Goal: Task Accomplishment & Management: Use online tool/utility

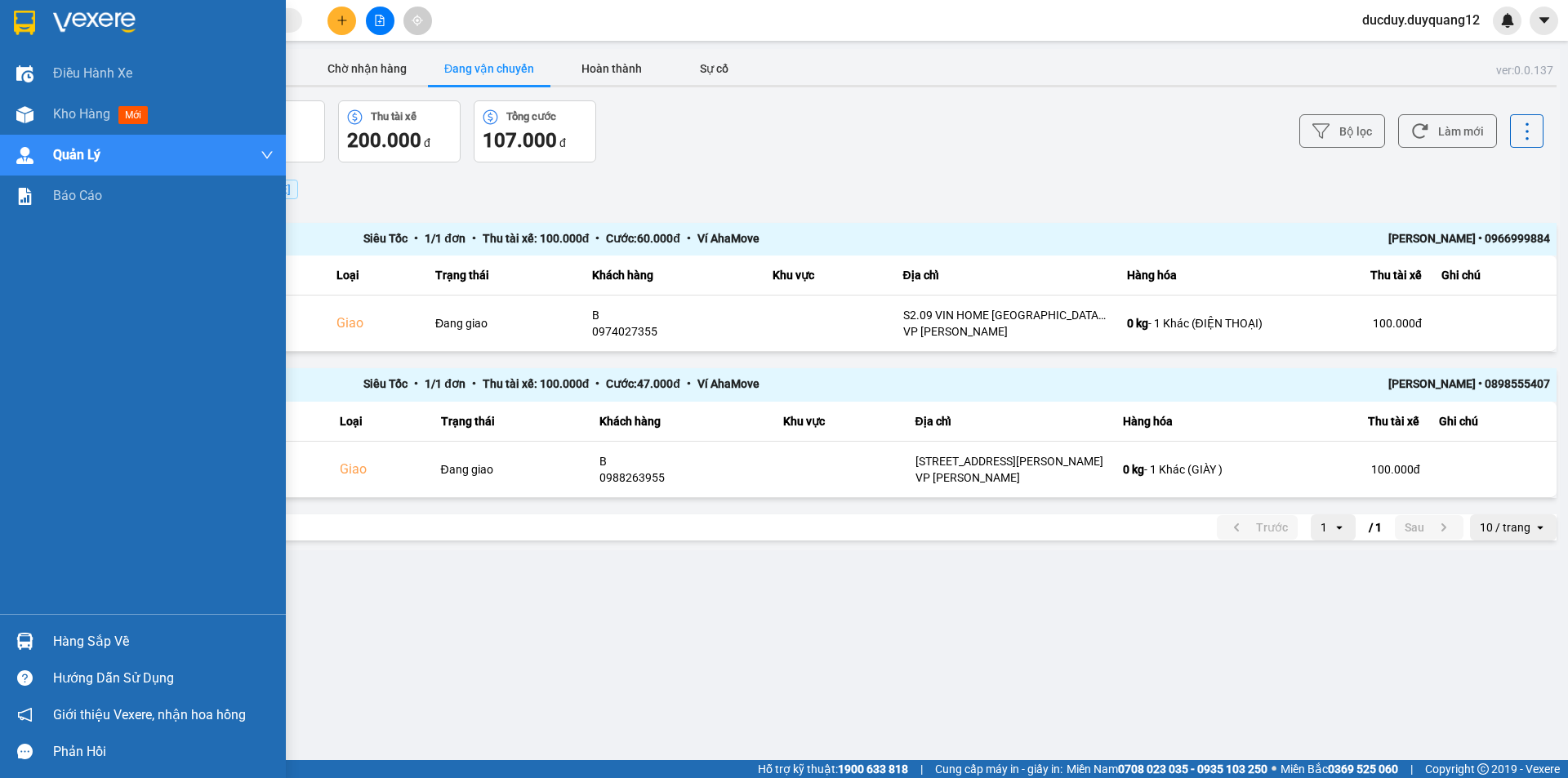
click at [72, 640] on div "Hàng sắp về" at bounding box center [164, 641] width 221 height 24
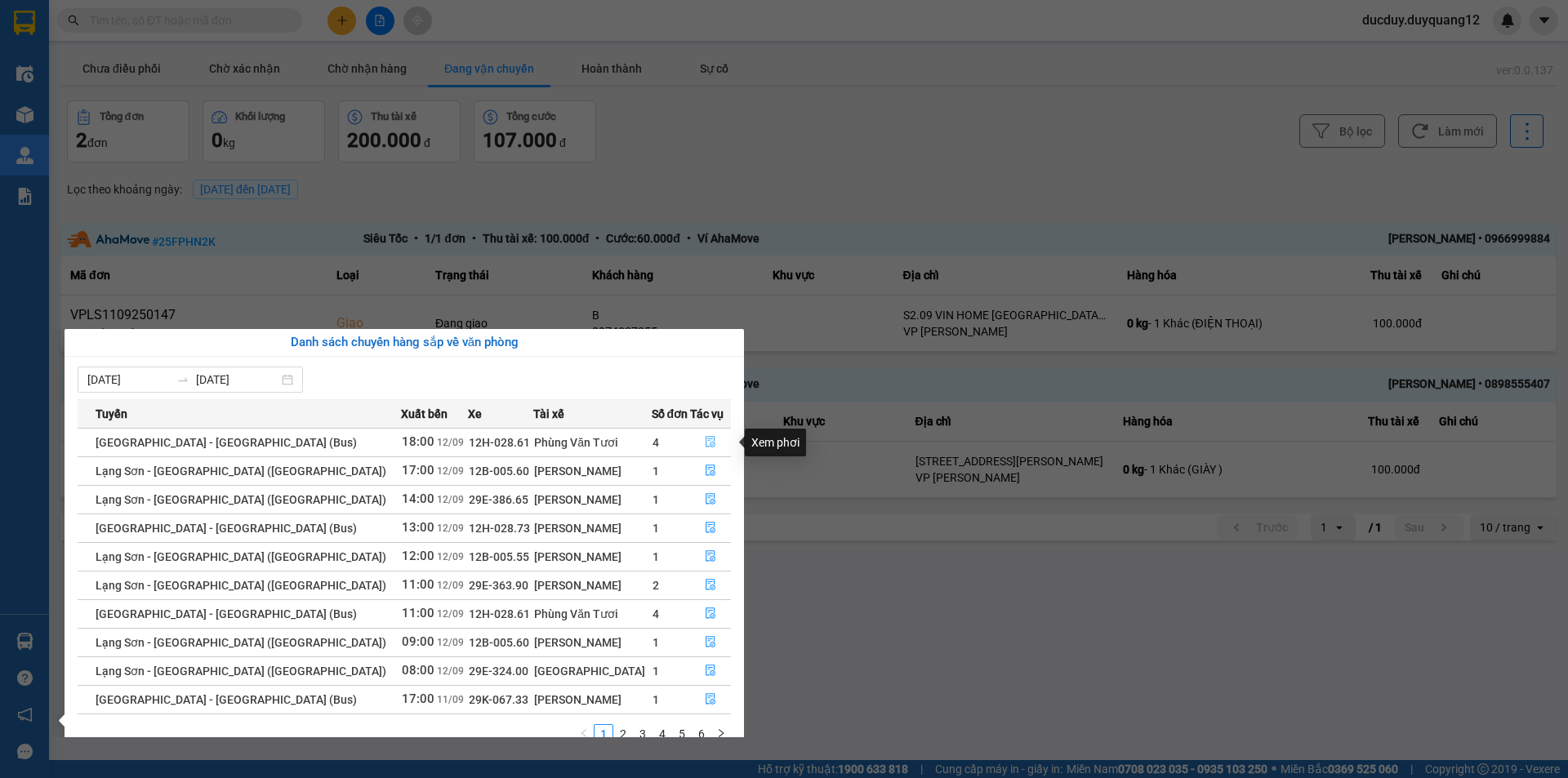
click at [705, 438] on icon "file-done" at bounding box center [711, 442] width 12 height 12
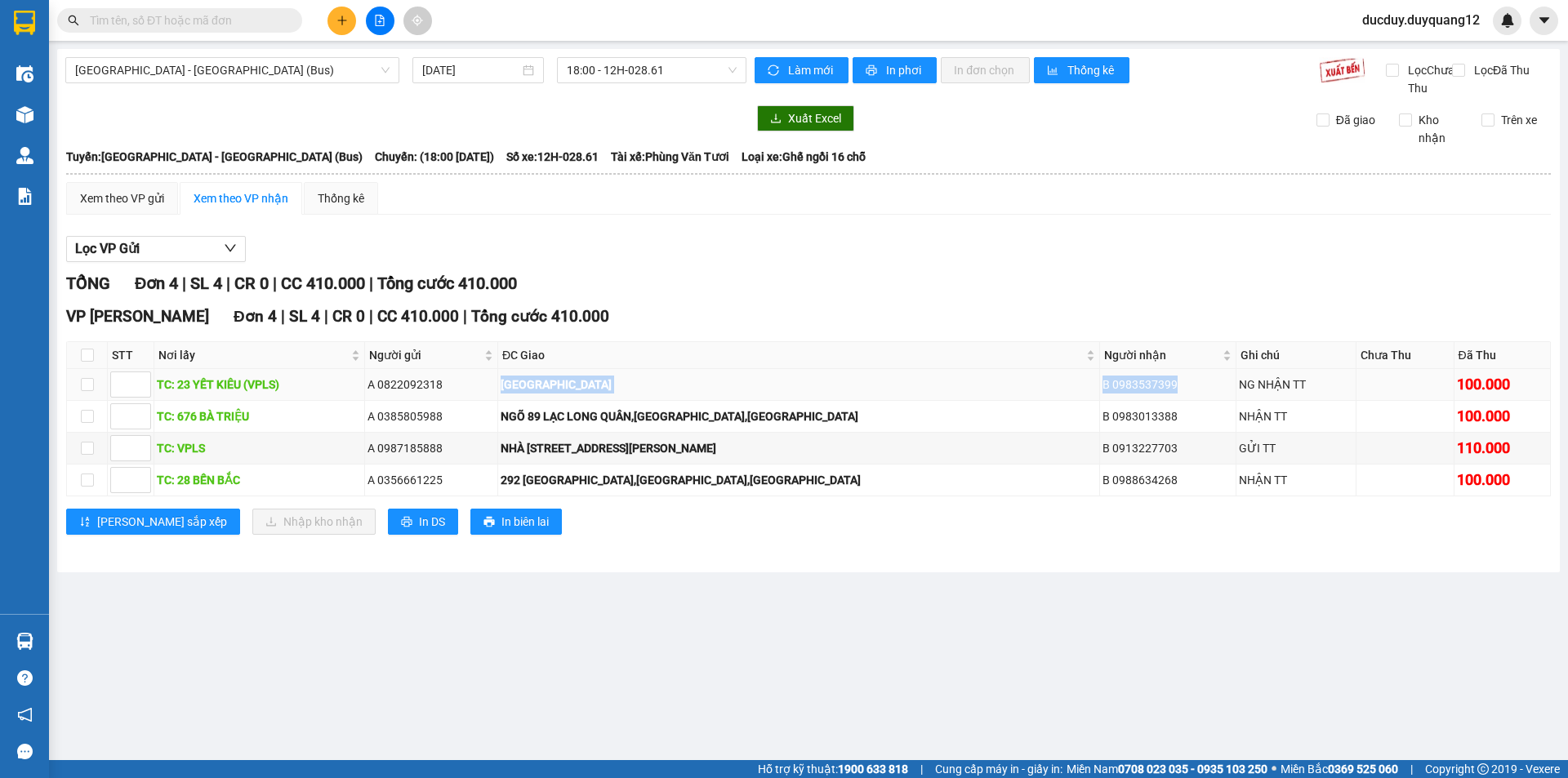
drag, startPoint x: 481, startPoint y: 407, endPoint x: 1203, endPoint y: 409, distance: 722.0
click at [1203, 401] on tr "TC: 23 YẾT KIÊU (VPLS) A 0822092318 [GEOGRAPHIC_DATA] B 0983537399 NG NHẬN TT 1…" at bounding box center [808, 385] width 1484 height 32
copy tr "[GEOGRAPHIC_DATA] B 0983537399"
drag, startPoint x: 568, startPoint y: 464, endPoint x: 652, endPoint y: 464, distance: 84.0
click at [652, 458] on div "NHÀ [STREET_ADDRESS][PERSON_NAME]" at bounding box center [798, 448] width 596 height 18
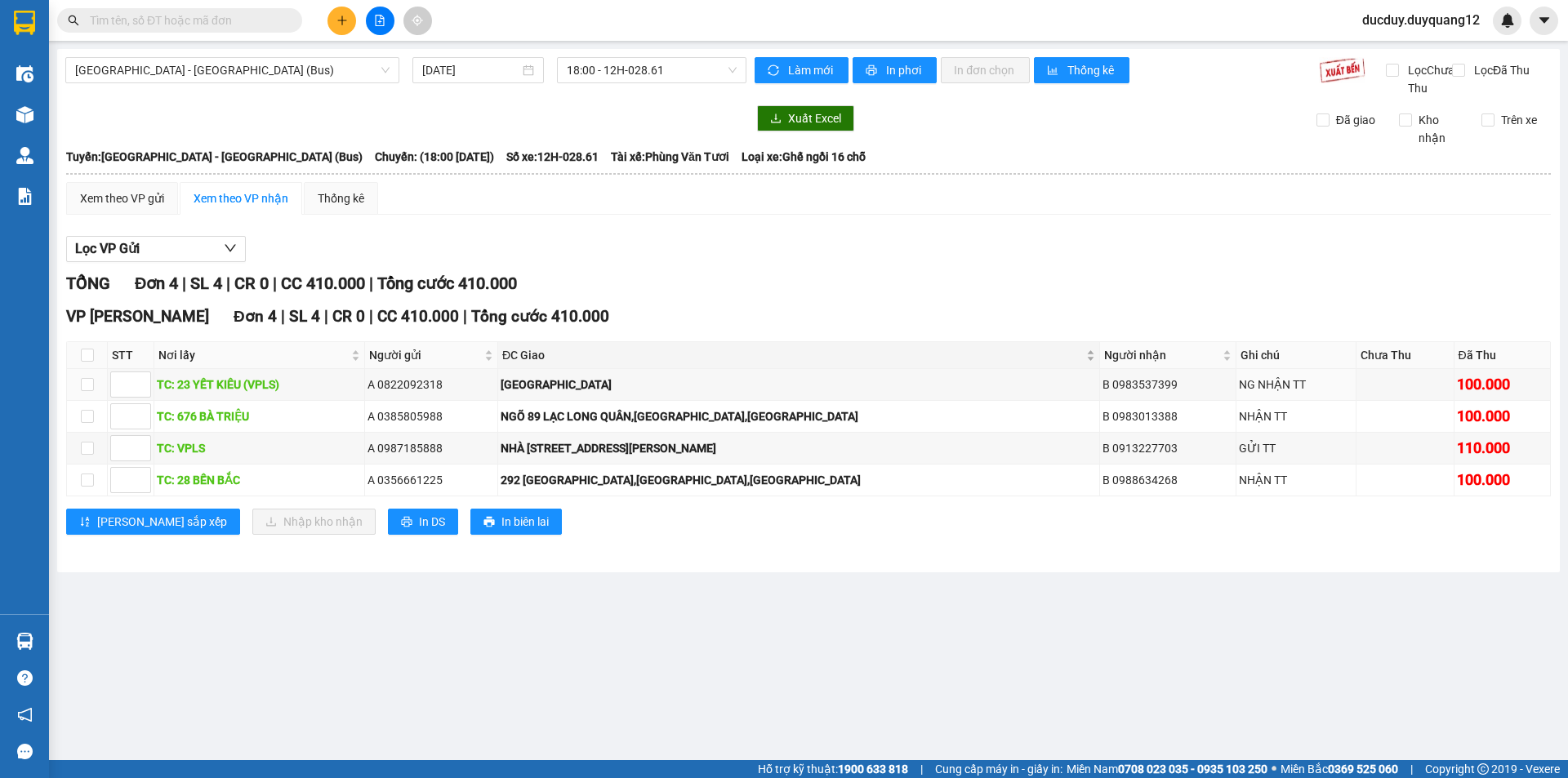
click at [814, 364] on span "ĐC Giao" at bounding box center [792, 355] width 581 height 18
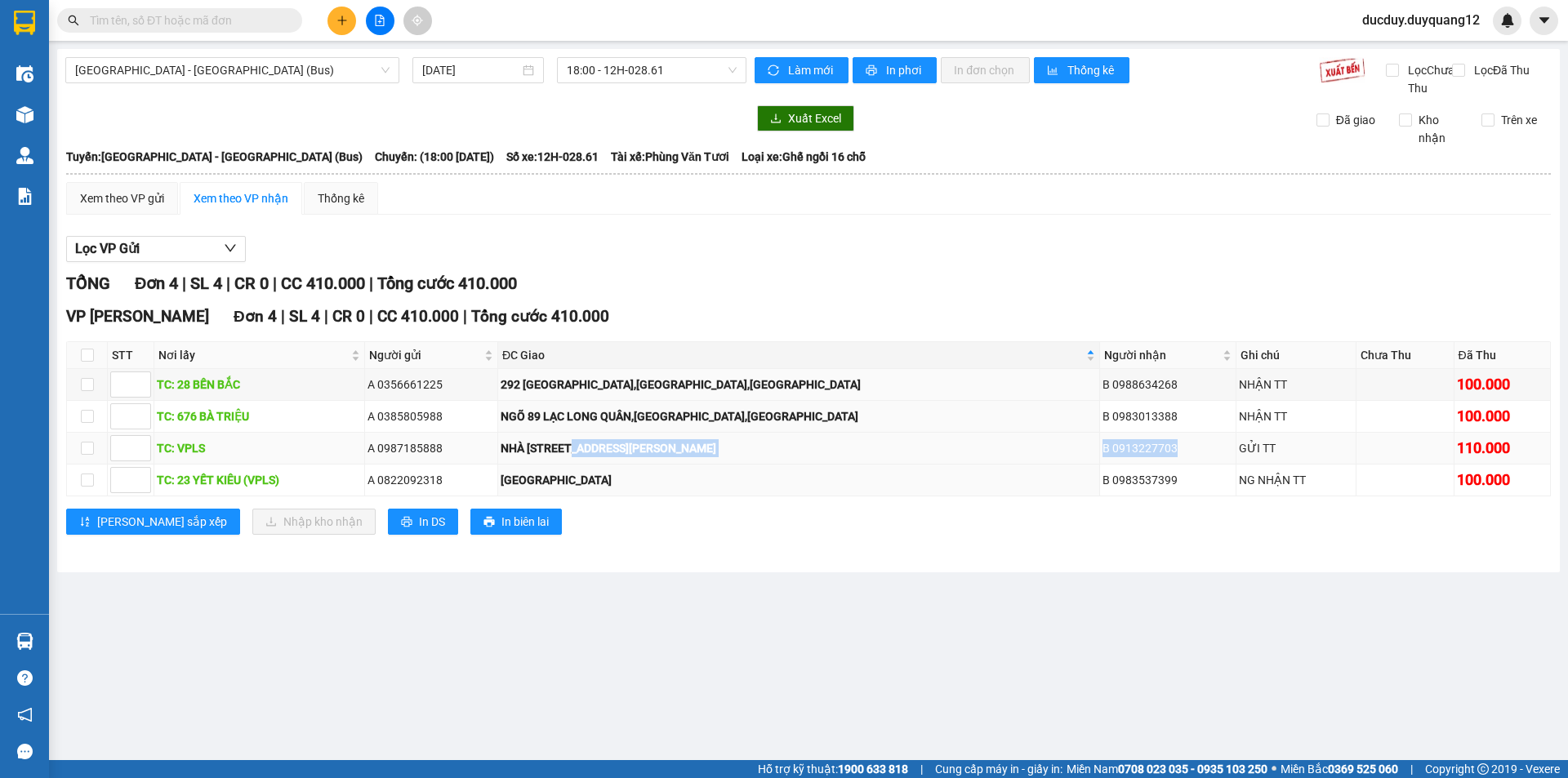
drag, startPoint x: 572, startPoint y: 468, endPoint x: 1186, endPoint y: 464, distance: 614.0
click at [1186, 464] on tr "TC: VPLS A 0987185888 NHÀ LV5 TT3 96 [PERSON_NAME],[GEOGRAPHIC_DATA],[GEOGRAPHI…" at bounding box center [808, 449] width 1484 height 32
copy tr "[STREET_ADDRESS][PERSON_NAME] 0913227703"
click at [625, 528] on div "[PERSON_NAME] sắp xếp Nhập kho nhận In DS In biên lai" at bounding box center [808, 522] width 1485 height 26
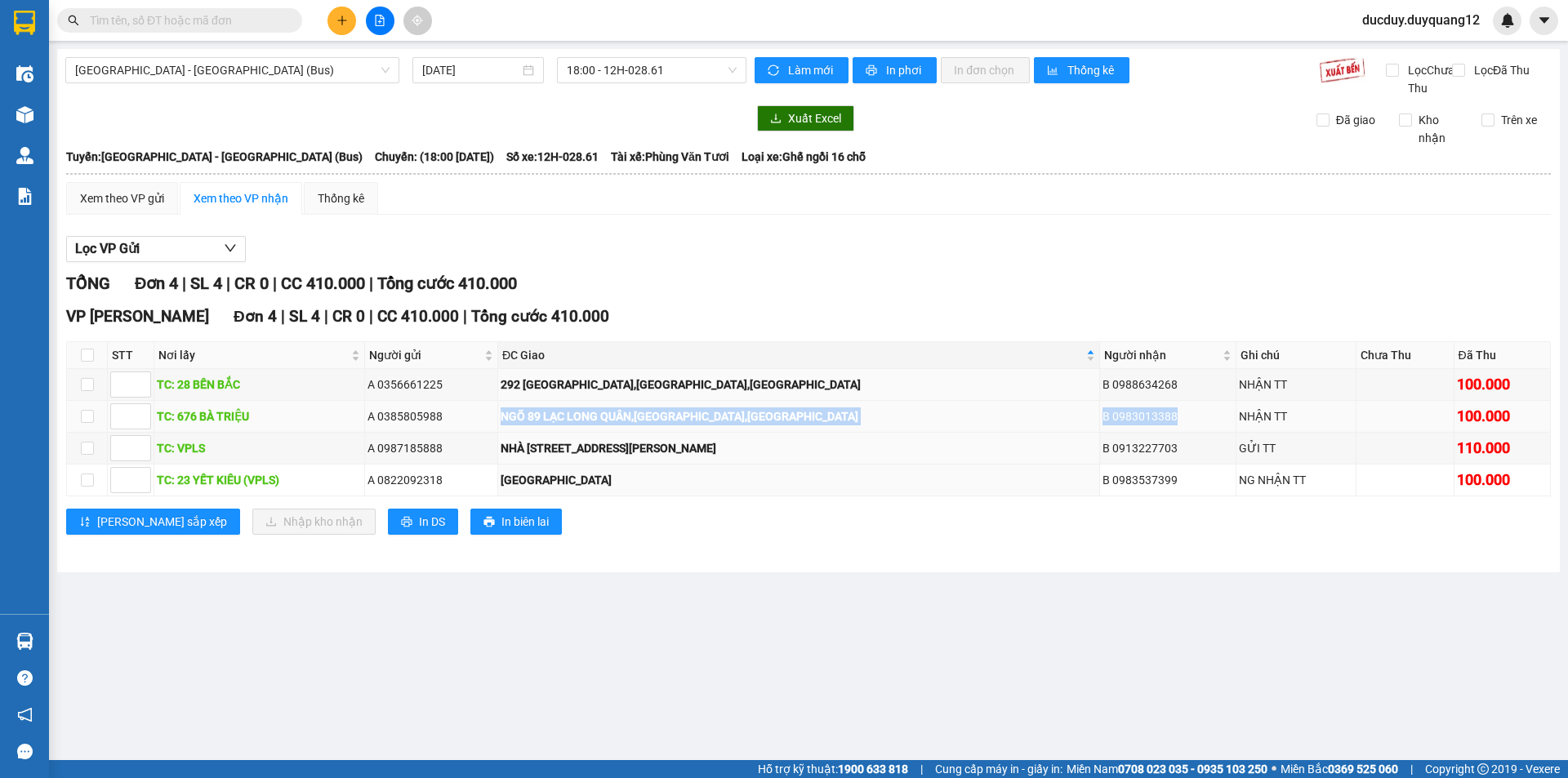
drag, startPoint x: 491, startPoint y: 435, endPoint x: 1192, endPoint y: 436, distance: 701.0
click at [1192, 433] on tr "TC: 676 BÀ TRIỆU A 0385805988 NGÕ 89 [GEOGRAPHIC_DATA] B 0983013388 NHẬN TT 100…" at bounding box center [808, 417] width 1484 height 32
copy tr "NGÕ [STREET_ADDRESS] 0983013388"
click at [993, 263] on div "Lọc VP Gửi" at bounding box center [808, 249] width 1485 height 27
